Goal: Task Accomplishment & Management: Use online tool/utility

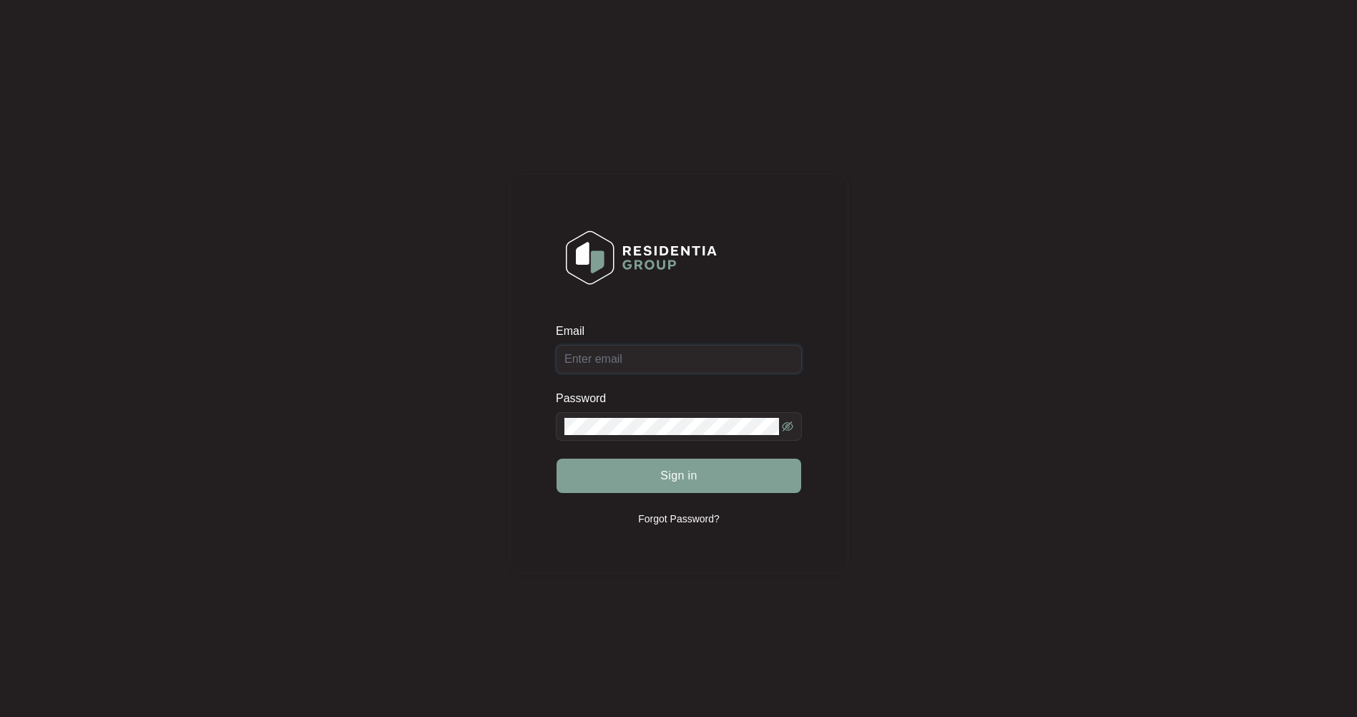
type input "[EMAIL_ADDRESS][DOMAIN_NAME]"
click at [675, 473] on span "Sign in" at bounding box center [678, 475] width 37 height 17
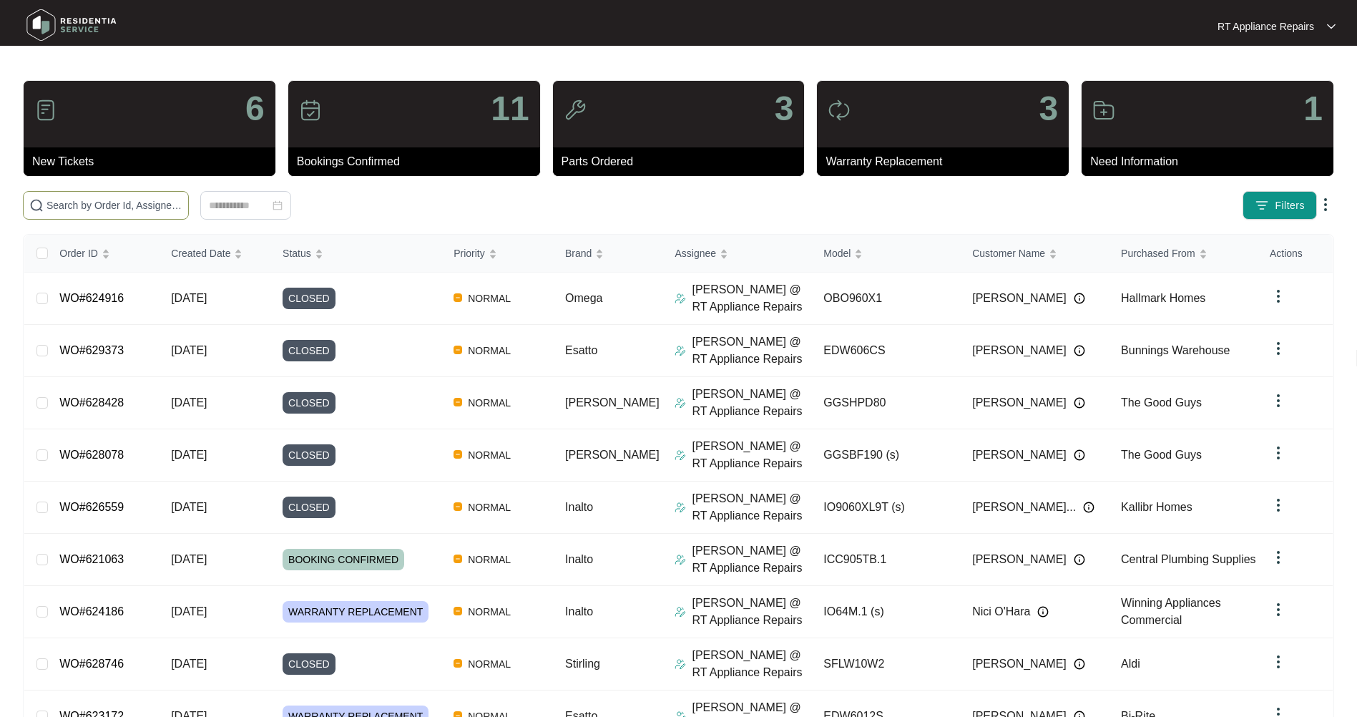
click at [138, 200] on input "text" at bounding box center [114, 205] width 136 height 16
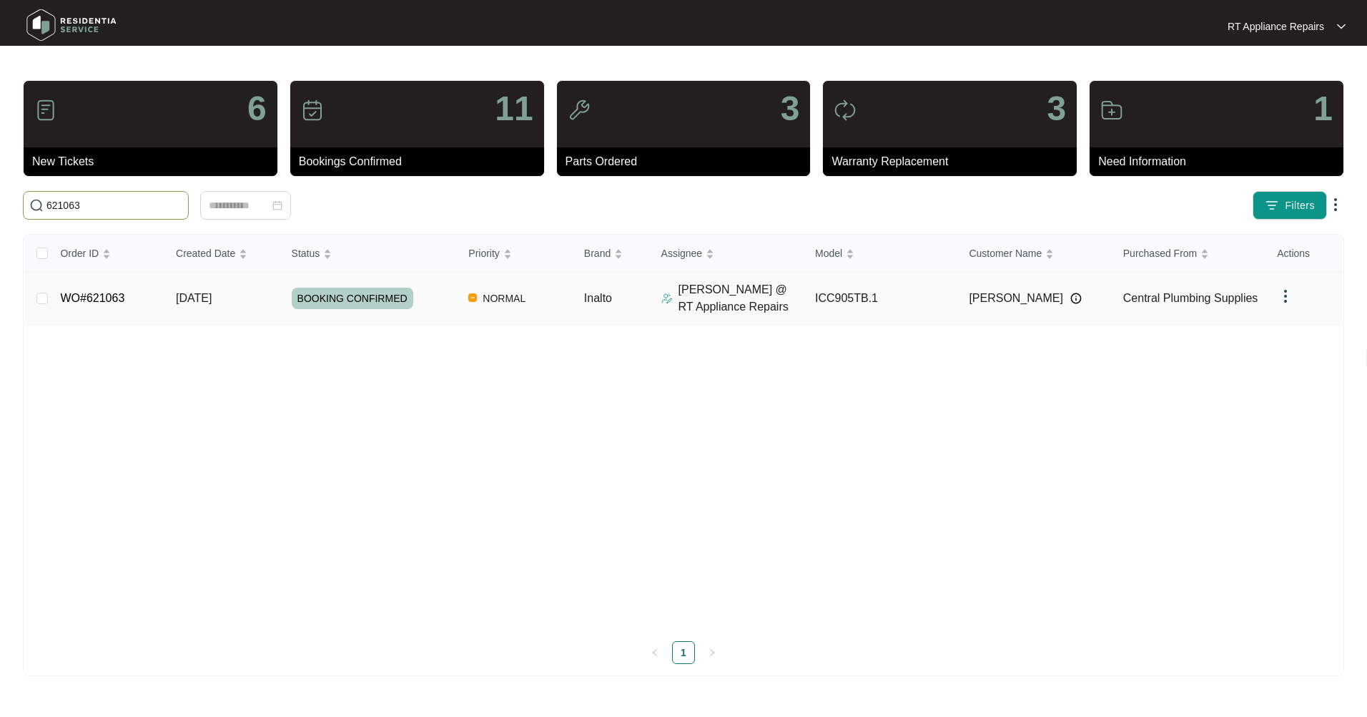
type input "621063"
click at [208, 296] on span "[DATE]" at bounding box center [194, 298] width 36 height 12
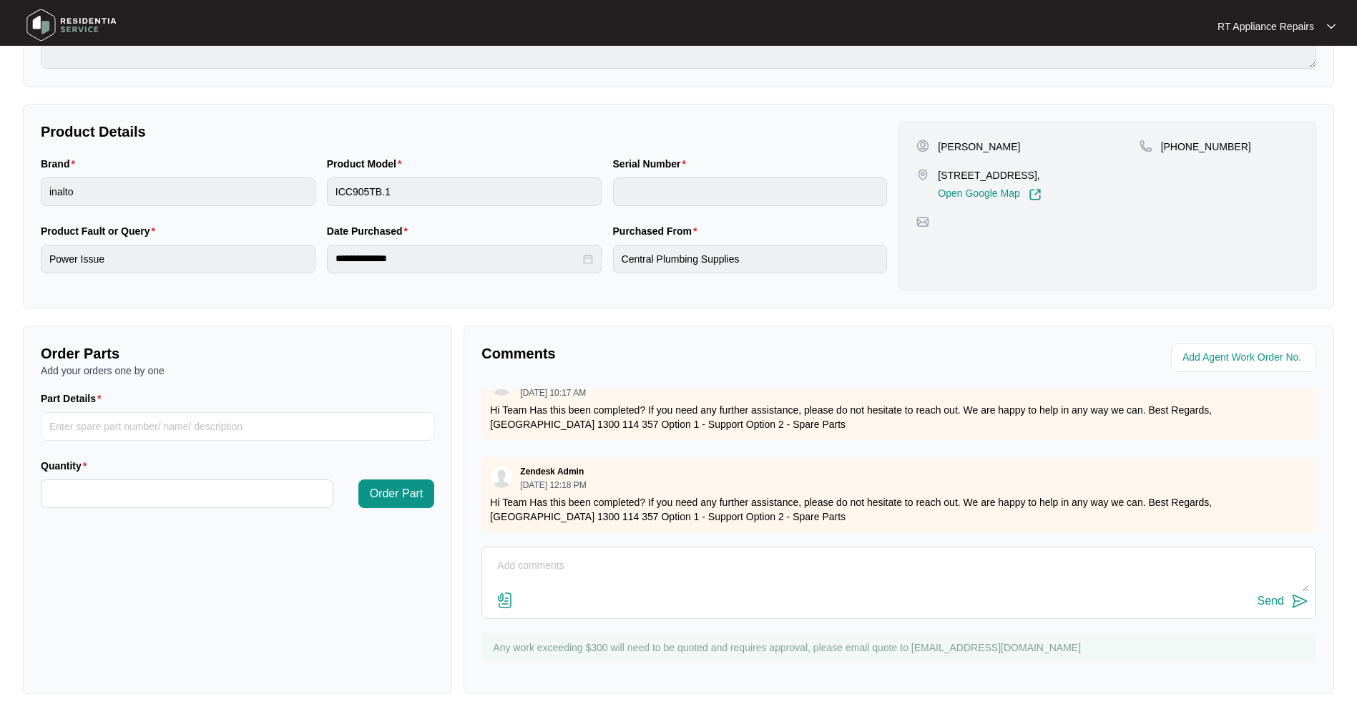
scroll to position [343, 0]
click at [548, 569] on textarea at bounding box center [898, 572] width 819 height 37
paste textarea "[DATE] Switchboard circuits all turned on but nothing labelled. Isolator switch…"
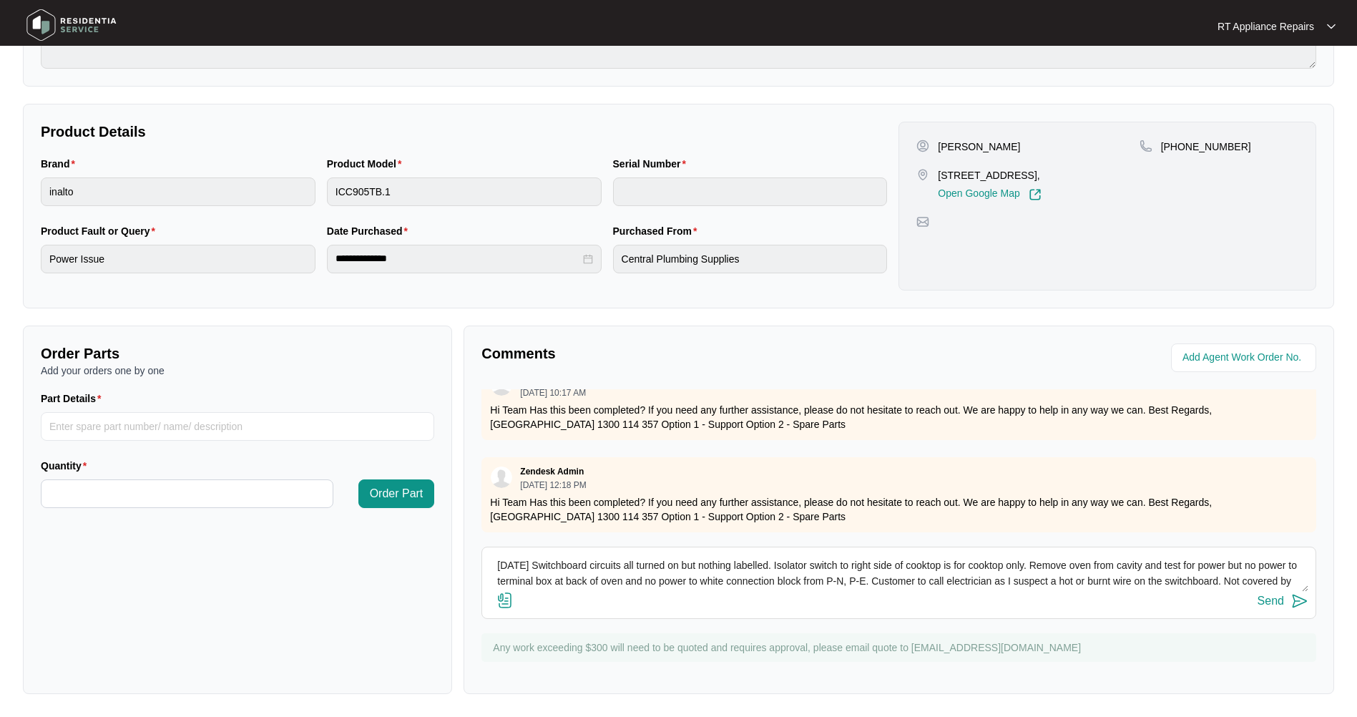
scroll to position [26, 0]
type textarea "[DATE] Switchboard circuits all turned on but nothing labelled. Isolator switch…"
click at [1294, 600] on img at bounding box center [1299, 600] width 17 height 17
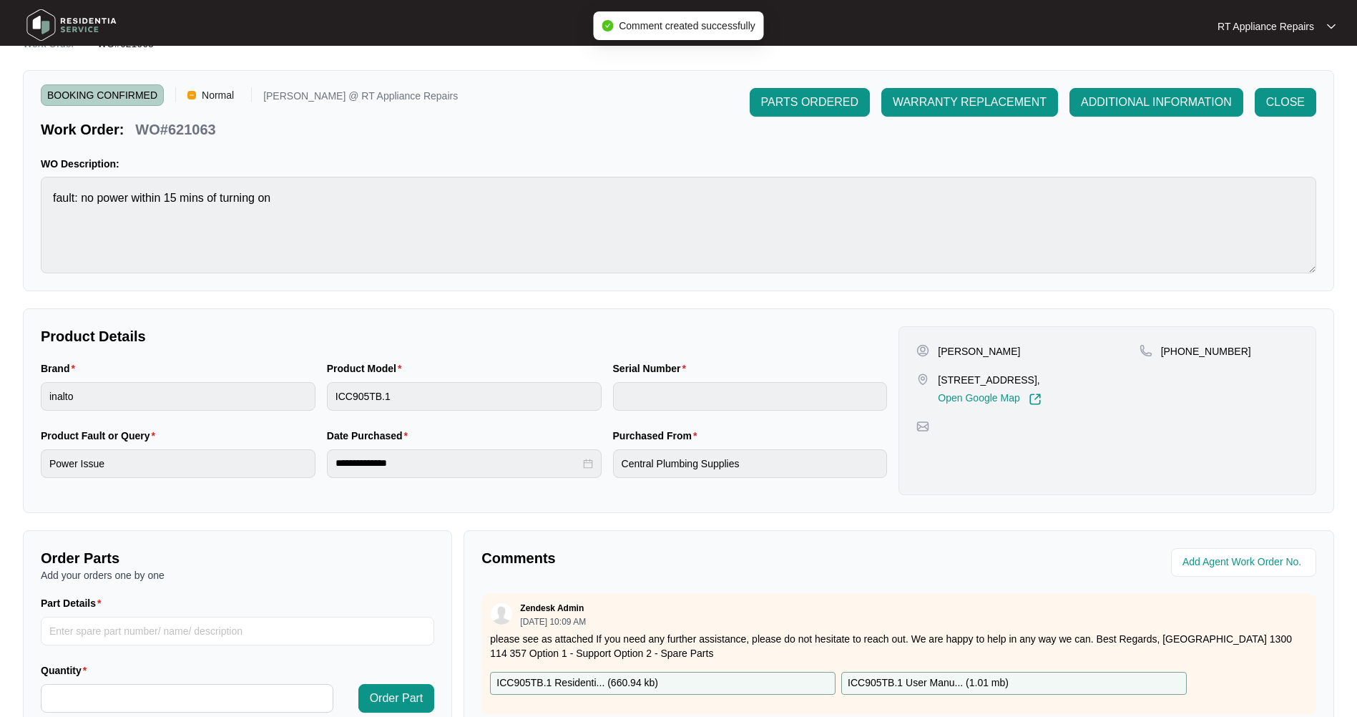
scroll to position [18, 0]
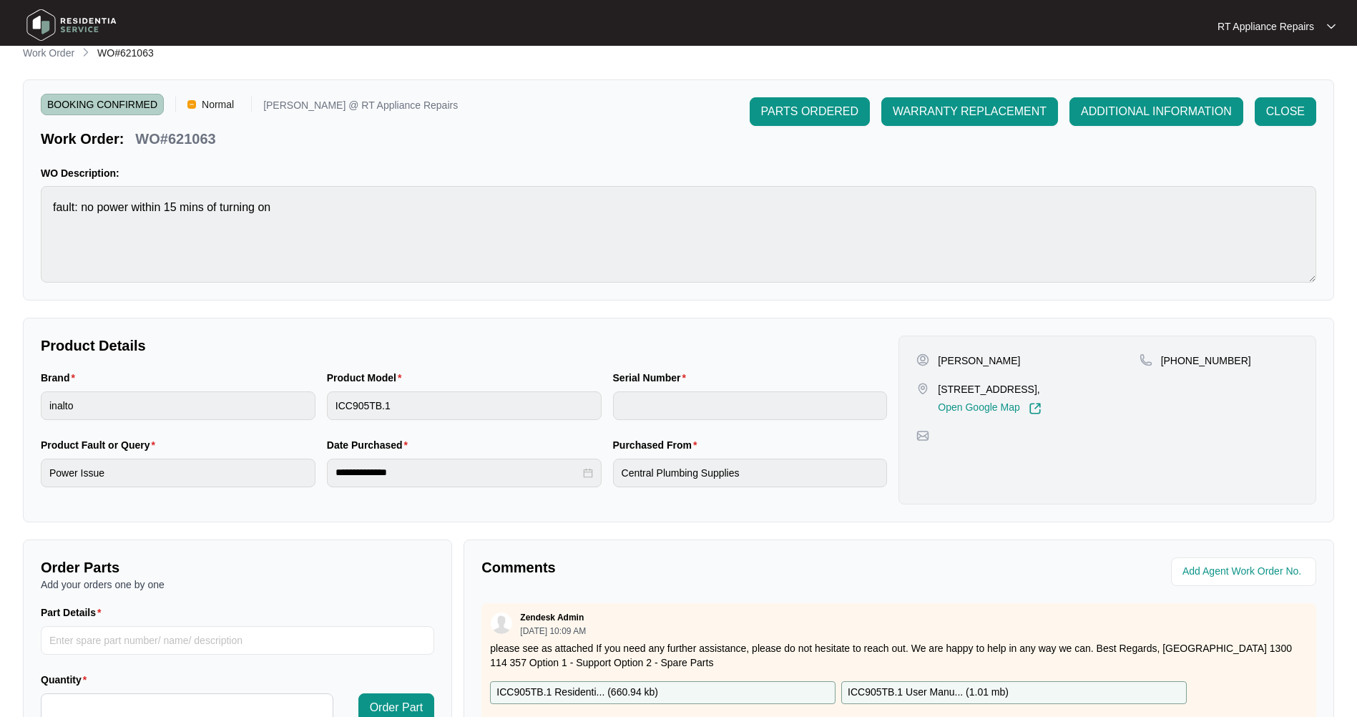
click at [1277, 119] on span "CLOSE" at bounding box center [1285, 111] width 39 height 17
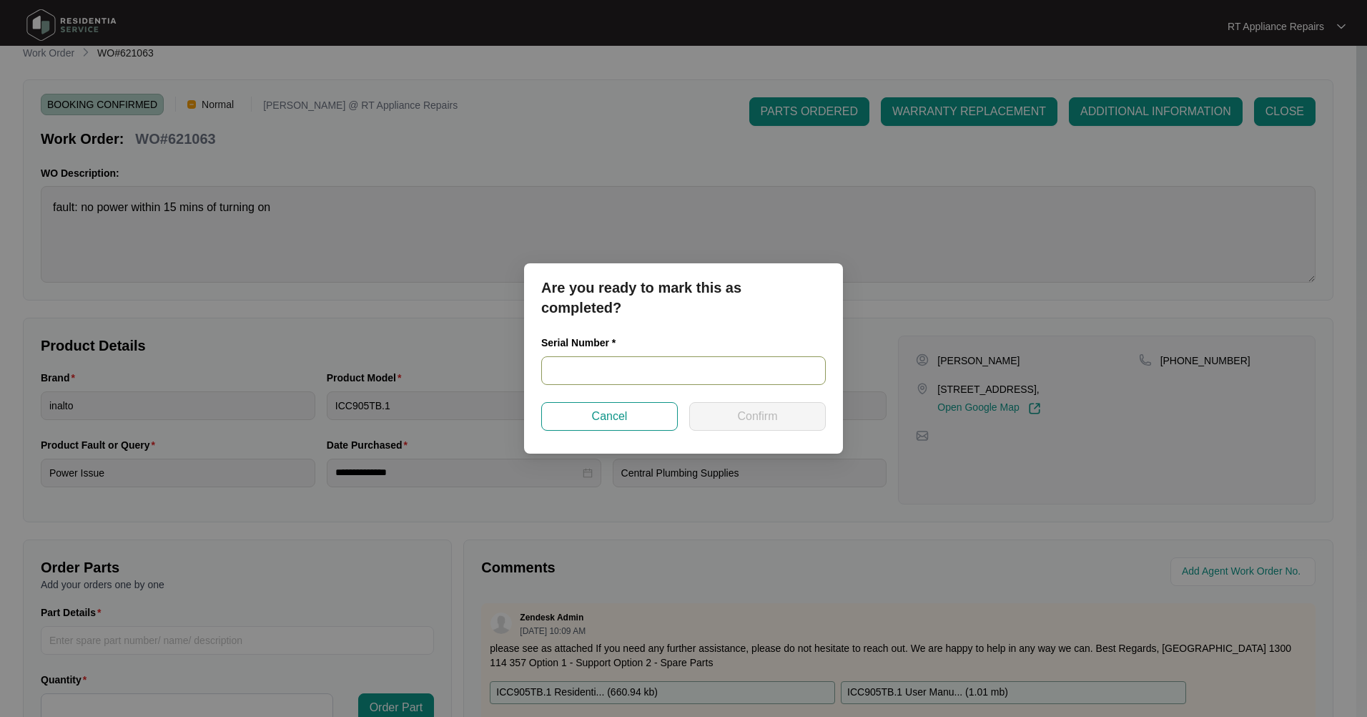
click at [599, 374] on input "text" at bounding box center [683, 370] width 285 height 29
paste input "900012832402000444"
type input "900012832402000444"
click at [729, 422] on button "Confirm" at bounding box center [757, 416] width 137 height 29
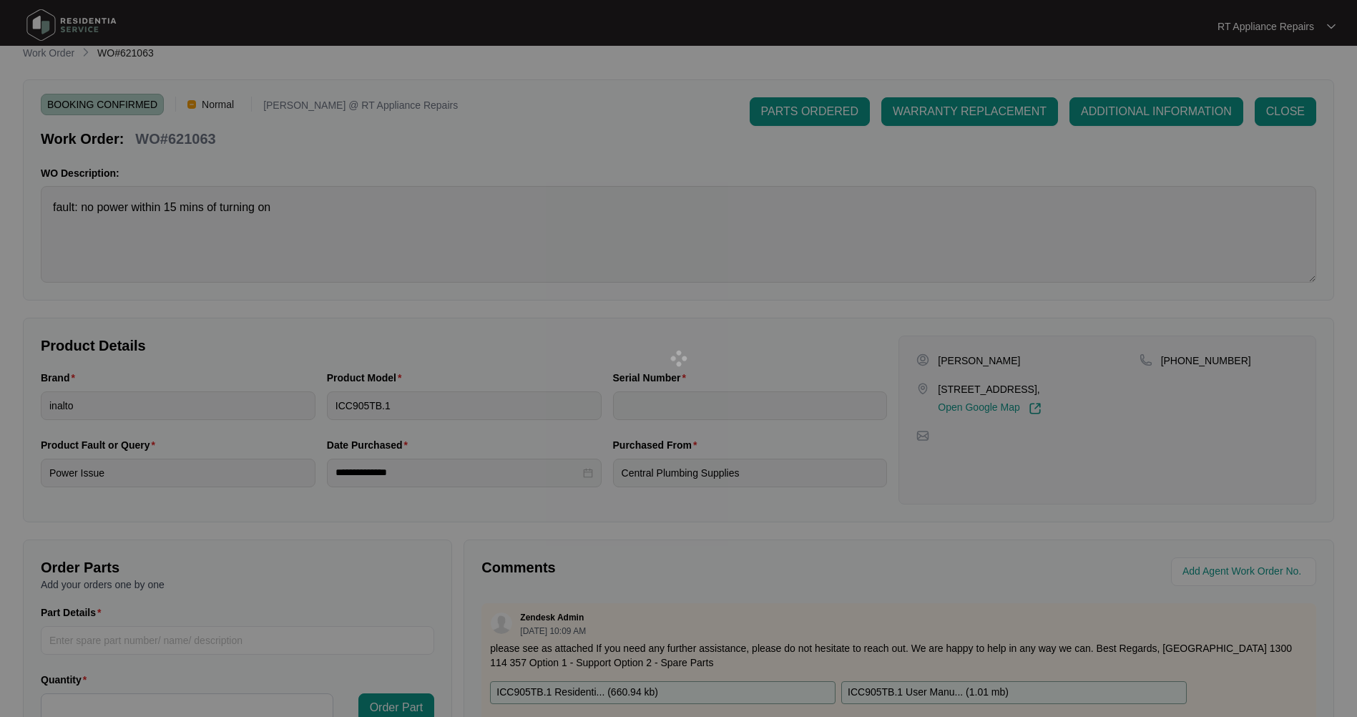
type input "900012832402000444"
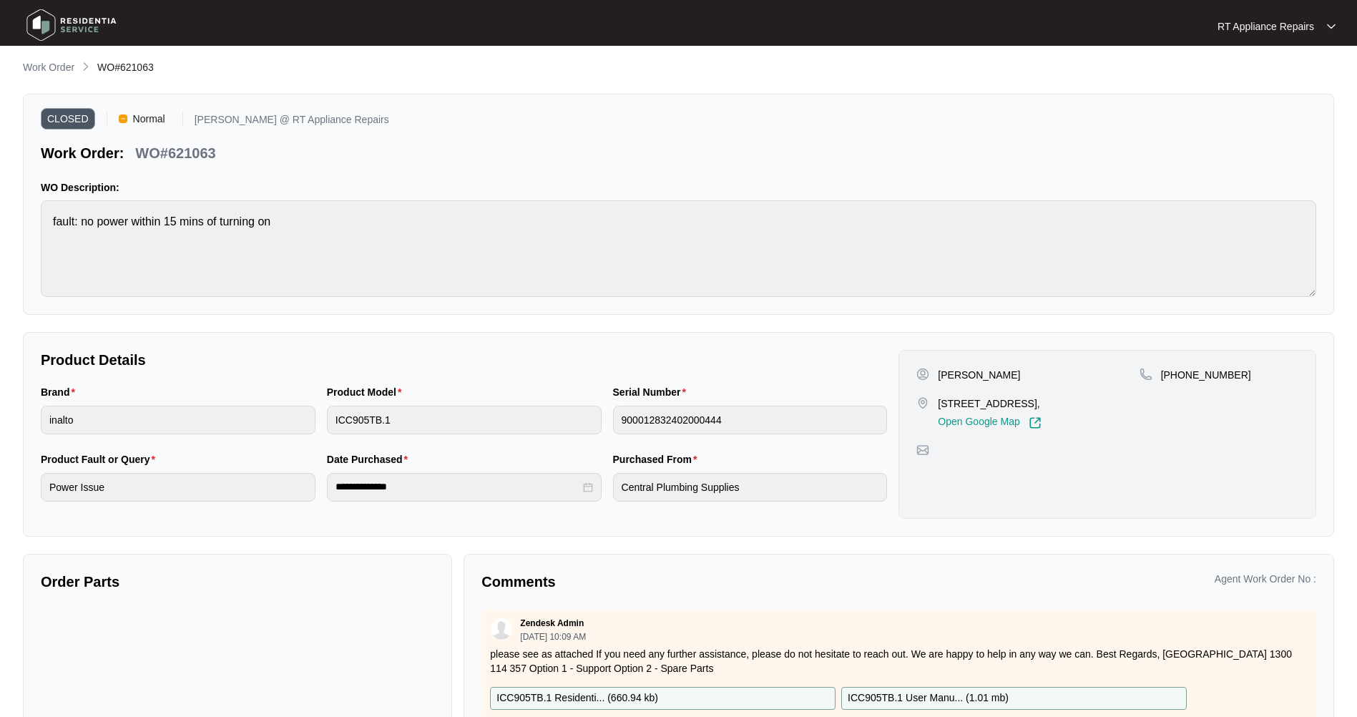
scroll to position [0, 0]
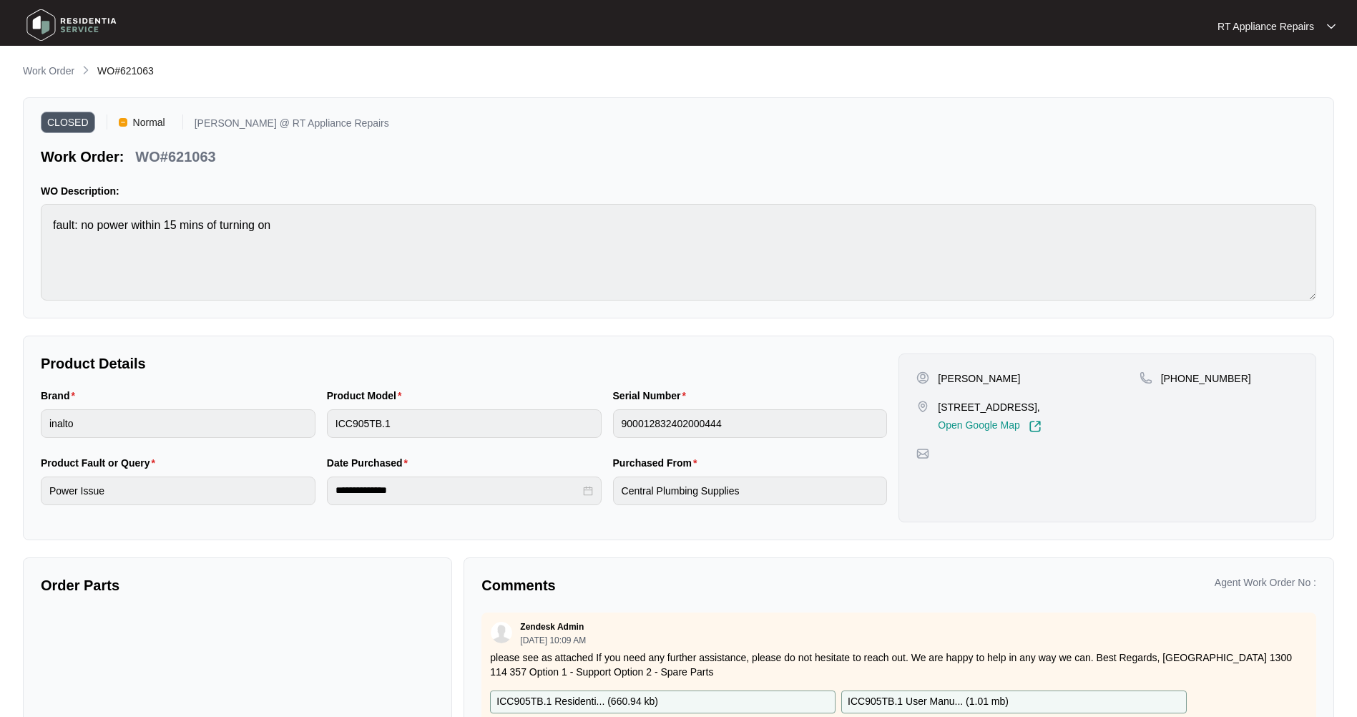
click at [1252, 30] on p "RT Appliance Repairs" at bounding box center [1265, 26] width 97 height 14
click at [1252, 77] on p "Log Out" at bounding box center [1288, 76] width 72 height 14
